Goal: Check status

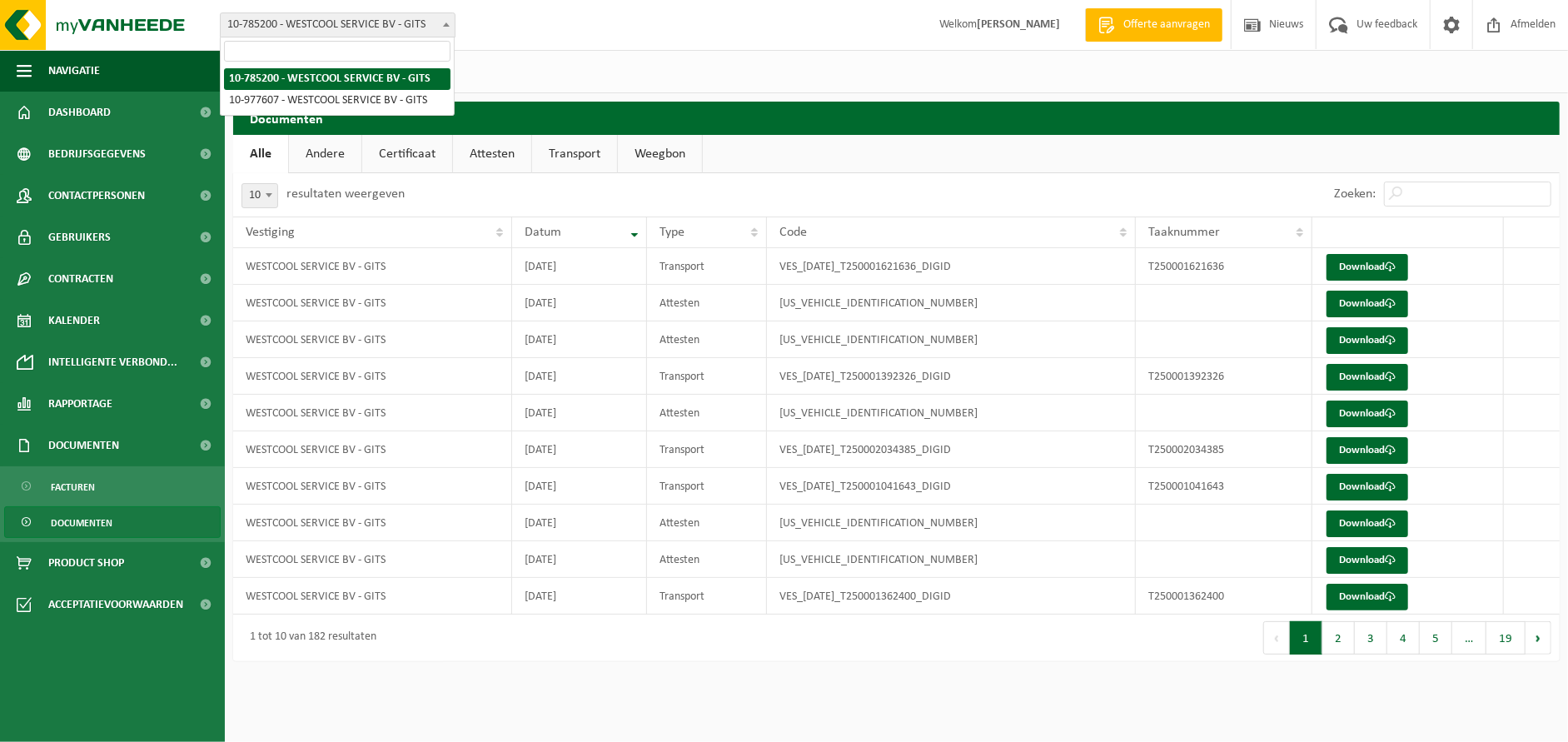
click at [403, 30] on span "10-785200 - WESTCOOL SERVICE BV - GITS" at bounding box center [337, 25] width 234 height 23
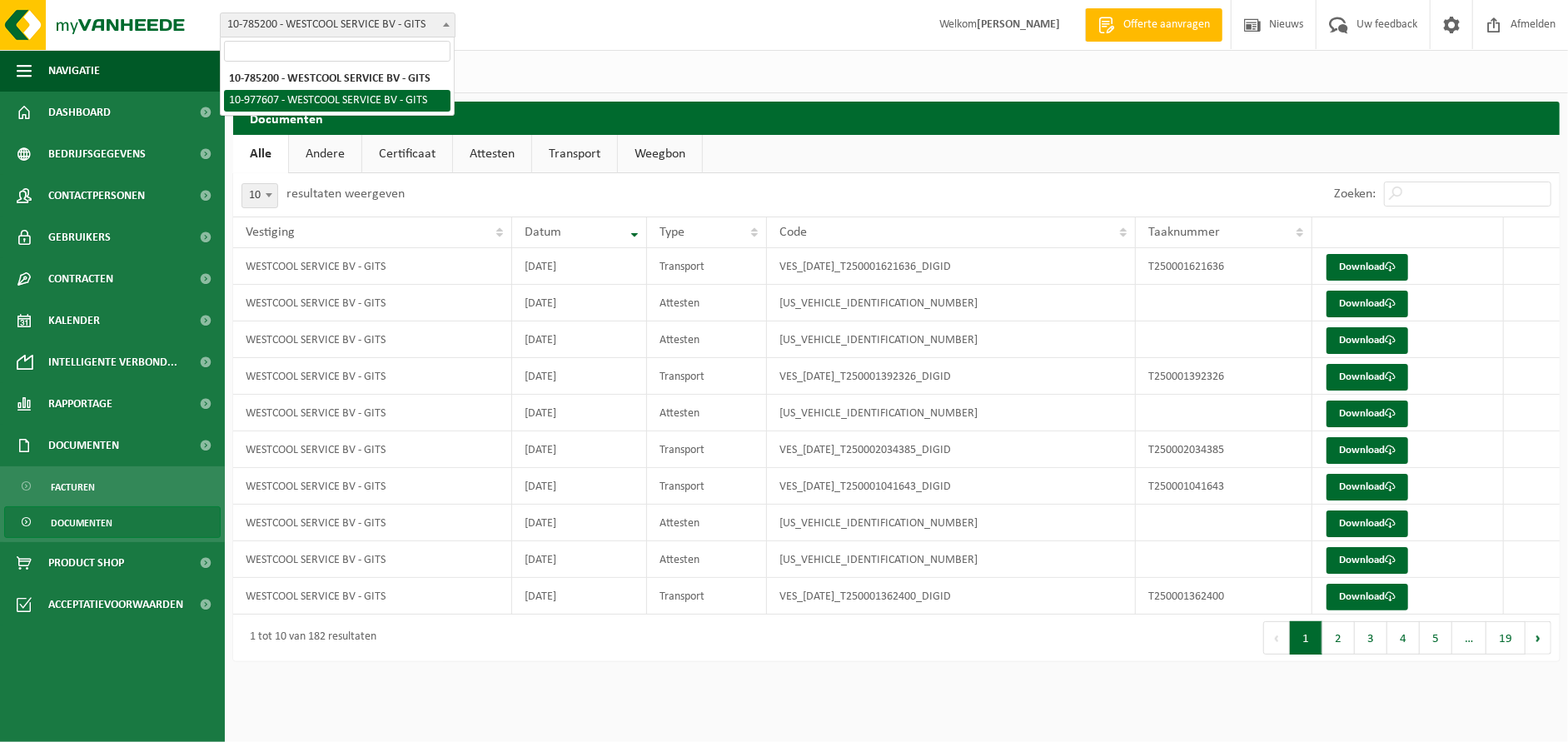
select select "159575"
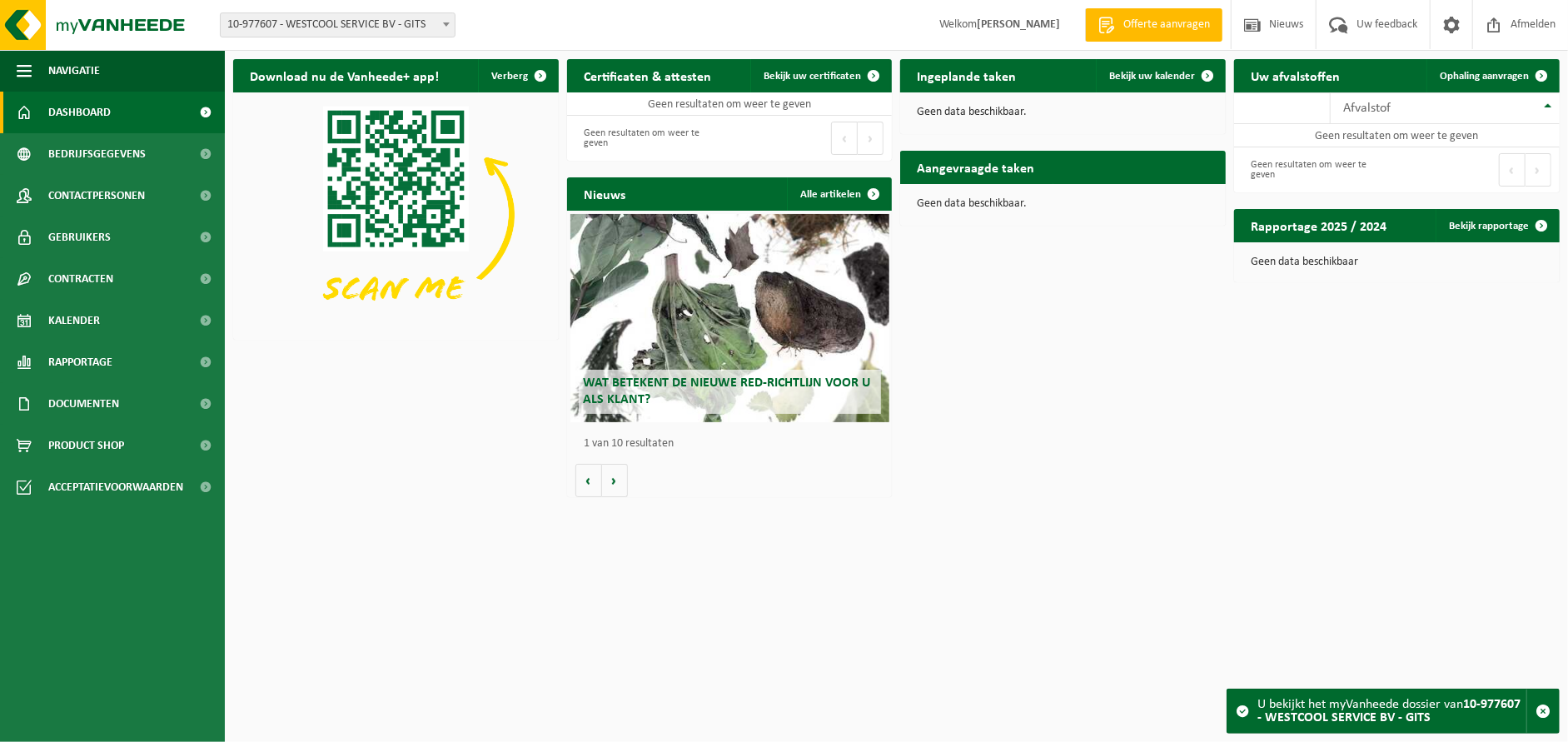
click at [1302, 81] on h2 "Uw afvalstoffen" at bounding box center [1296, 75] width 123 height 32
click at [1400, 140] on td "Geen resultaten om weer te geven" at bounding box center [1397, 136] width 325 height 23
click at [378, 23] on span "10-977607 - WESTCOOL SERVICE BV - GITS" at bounding box center [337, 25] width 234 height 23
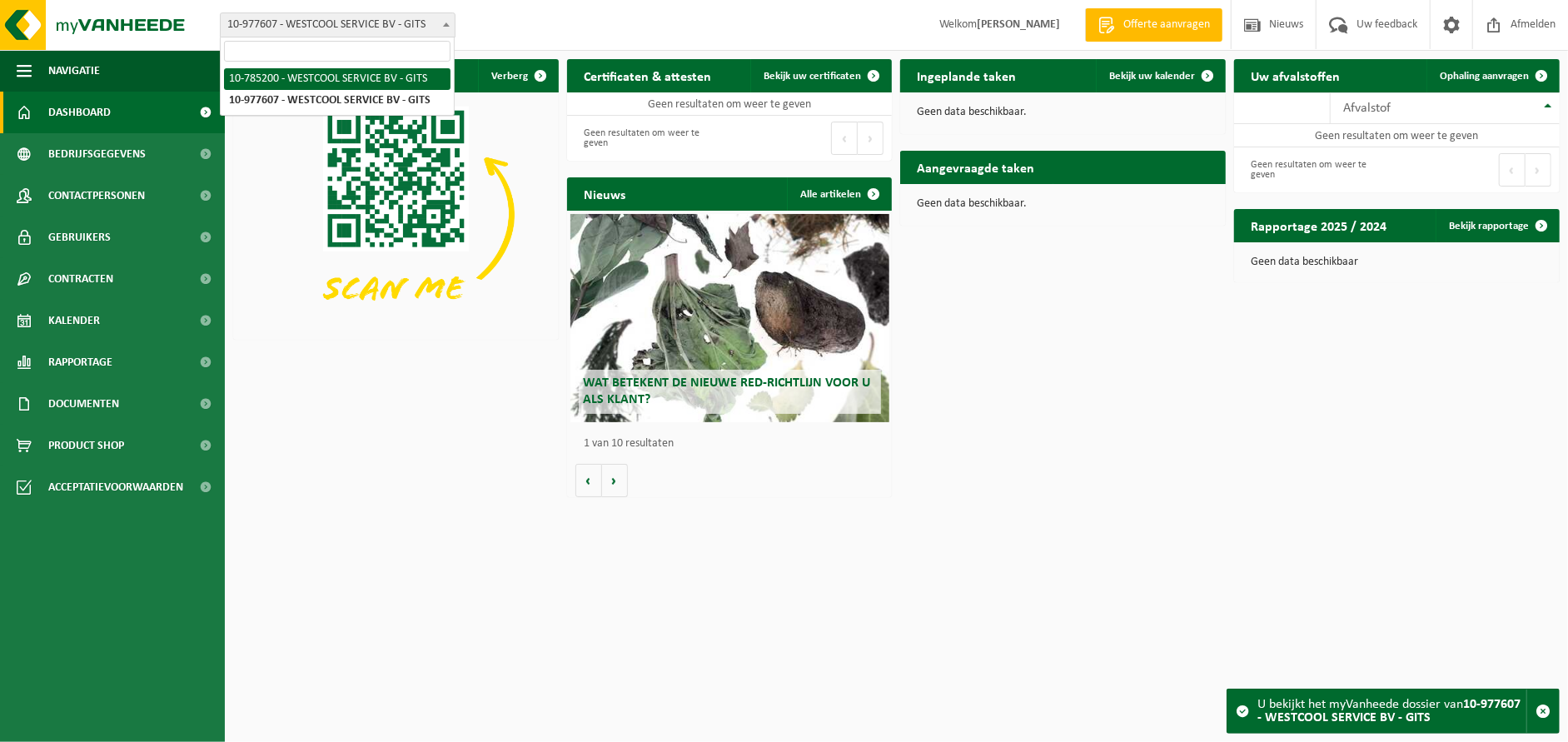
select select "31754"
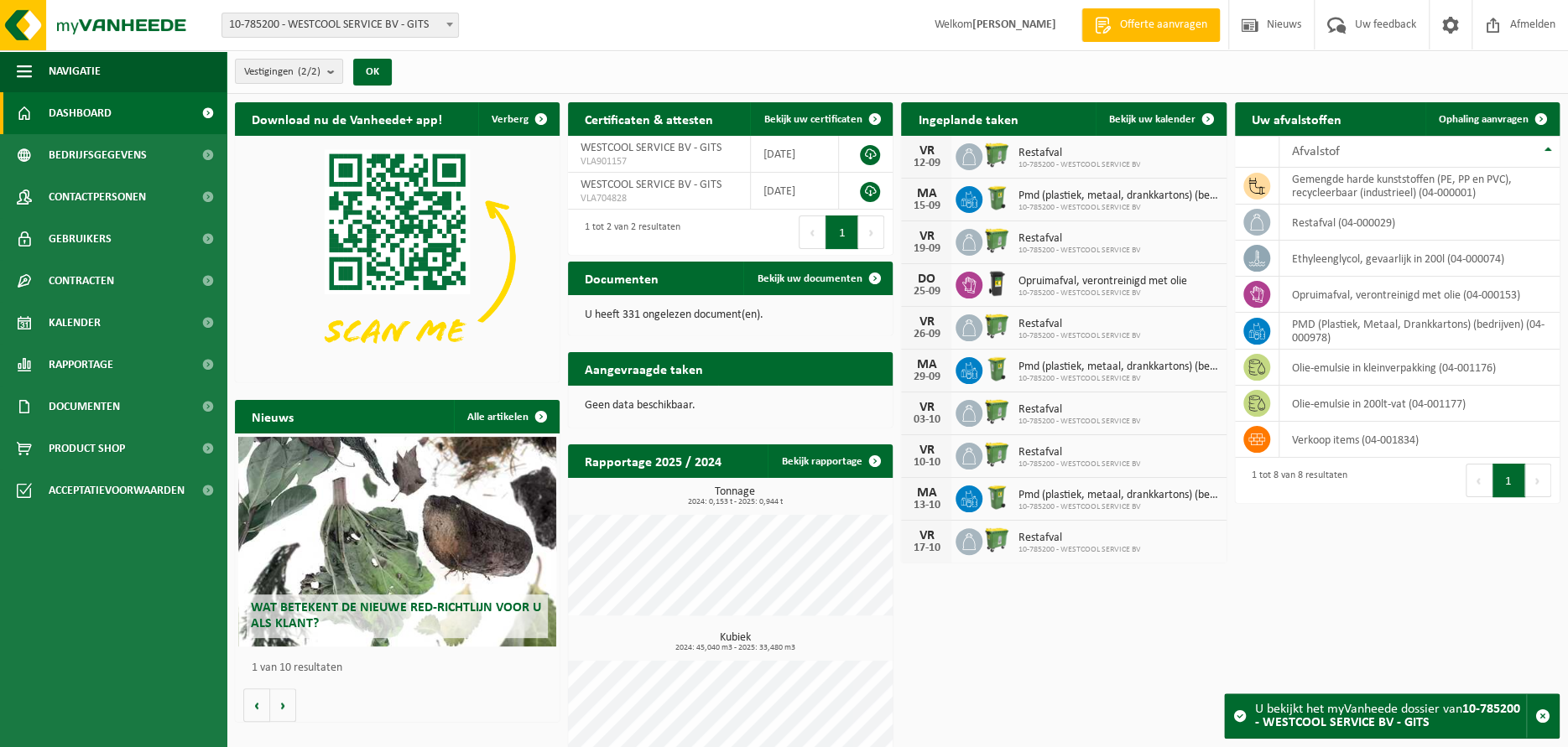
click at [1389, 726] on strong "10-785200 - WESTCOOL SERVICE BV - GITS" at bounding box center [1388, 716] width 265 height 27
click at [1385, 715] on strong "10-785200 - WESTCOOL SERVICE BV - GITS" at bounding box center [1388, 716] width 265 height 27
